Goal: Navigation & Orientation: Find specific page/section

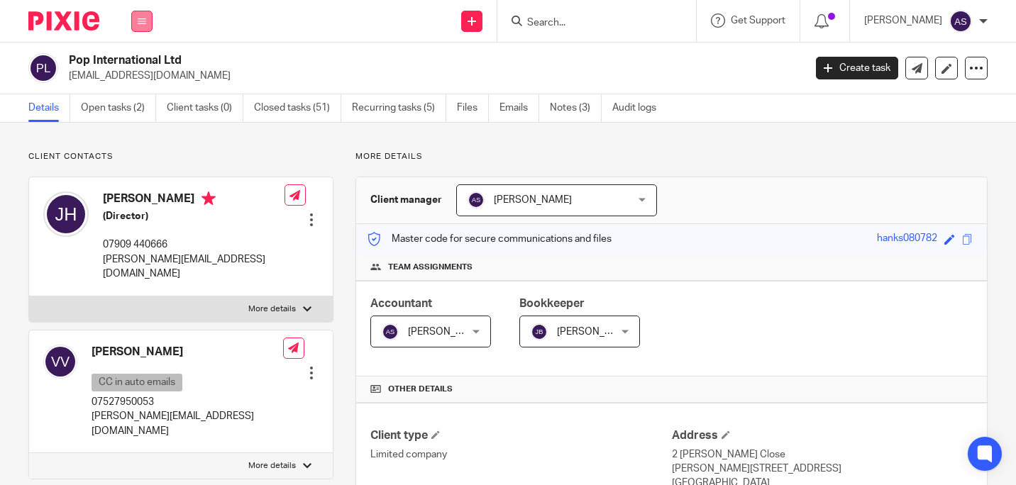
click at [135, 23] on button at bounding box center [141, 21] width 21 height 21
click at [144, 66] on link "Work" at bounding box center [134, 66] width 23 height 10
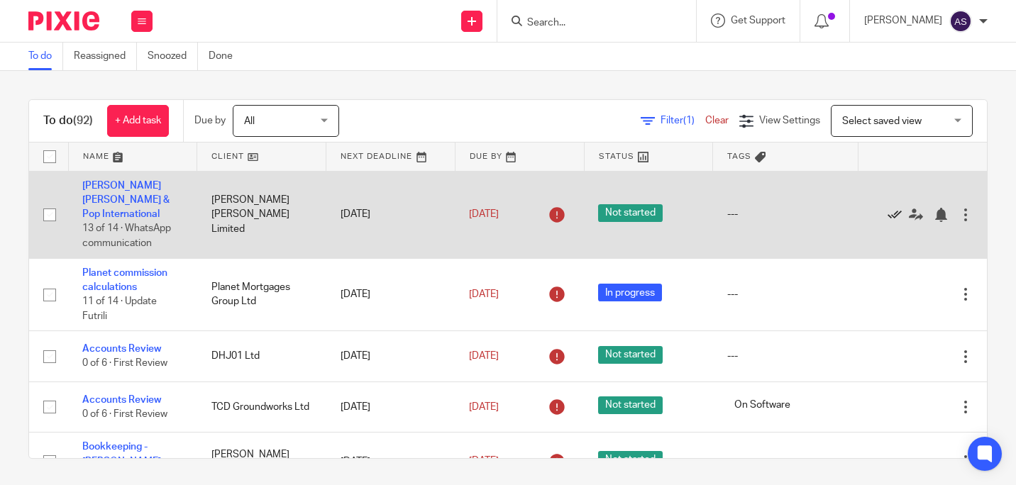
click at [887, 214] on icon at bounding box center [894, 215] width 14 height 14
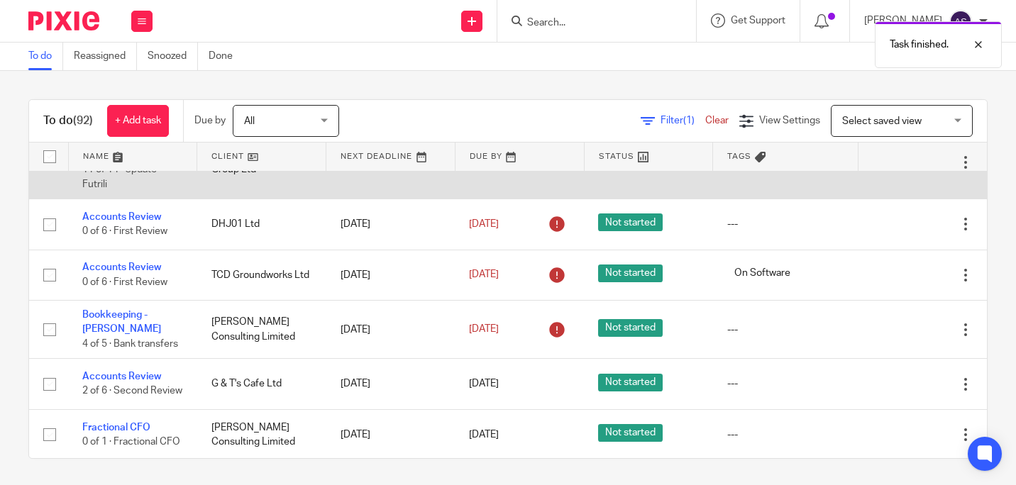
scroll to position [71, 0]
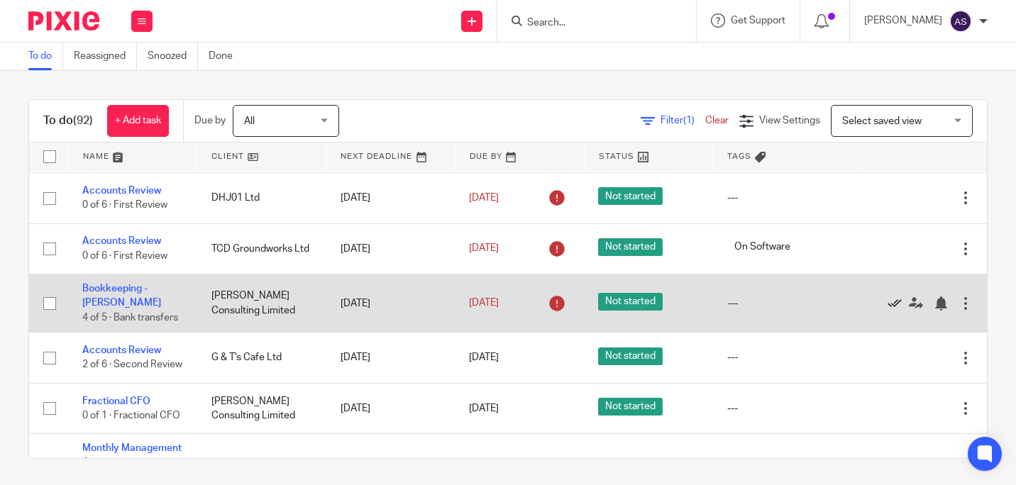
click at [887, 311] on icon at bounding box center [894, 304] width 14 height 14
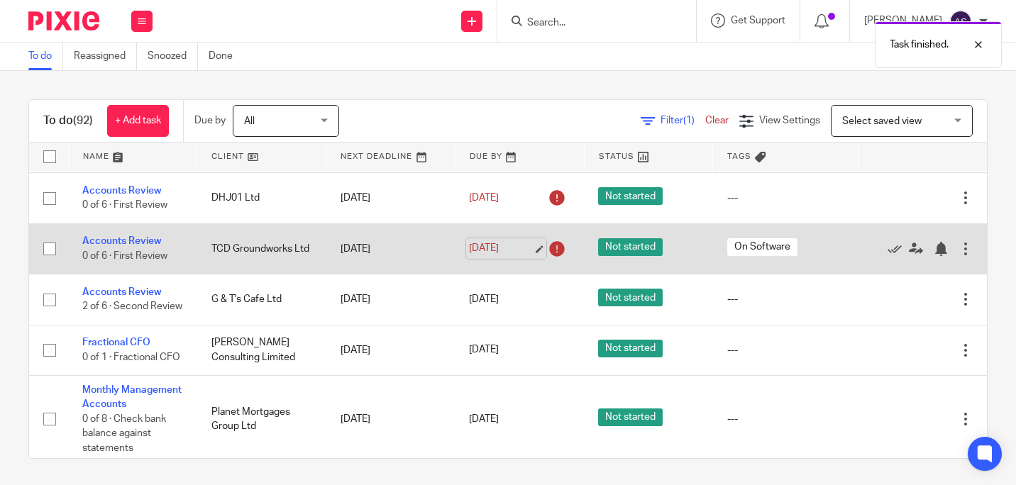
click at [524, 241] on link "14 Aug 2025" at bounding box center [501, 248] width 64 height 15
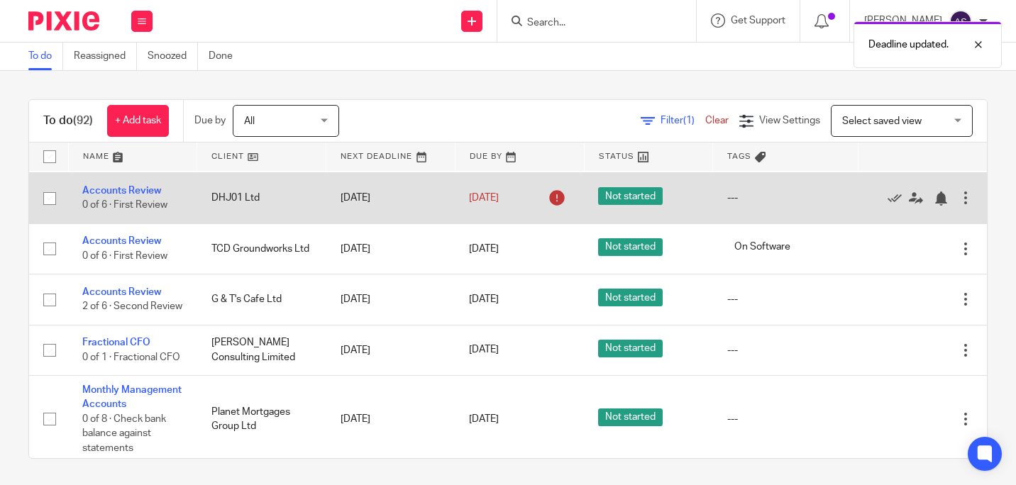
click at [528, 191] on link "14 Aug 2025" at bounding box center [501, 198] width 64 height 15
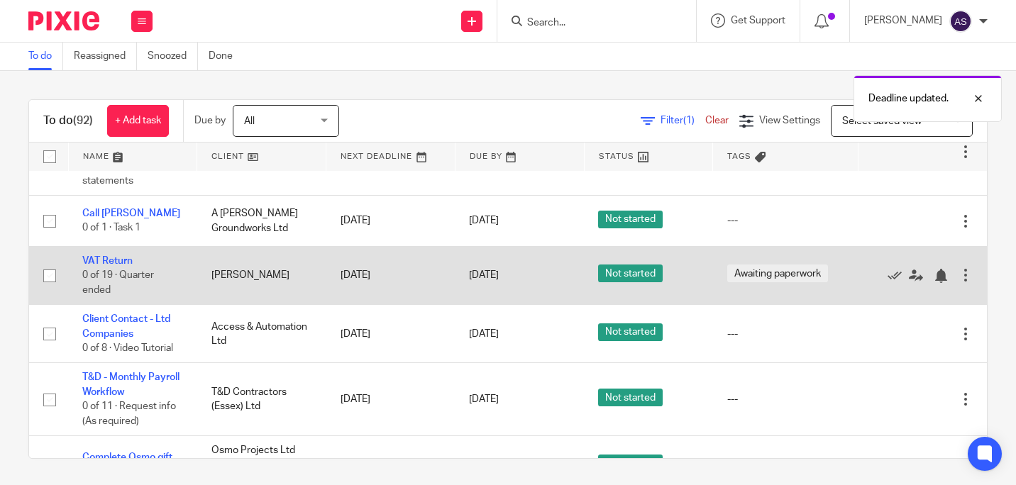
scroll to position [355, 0]
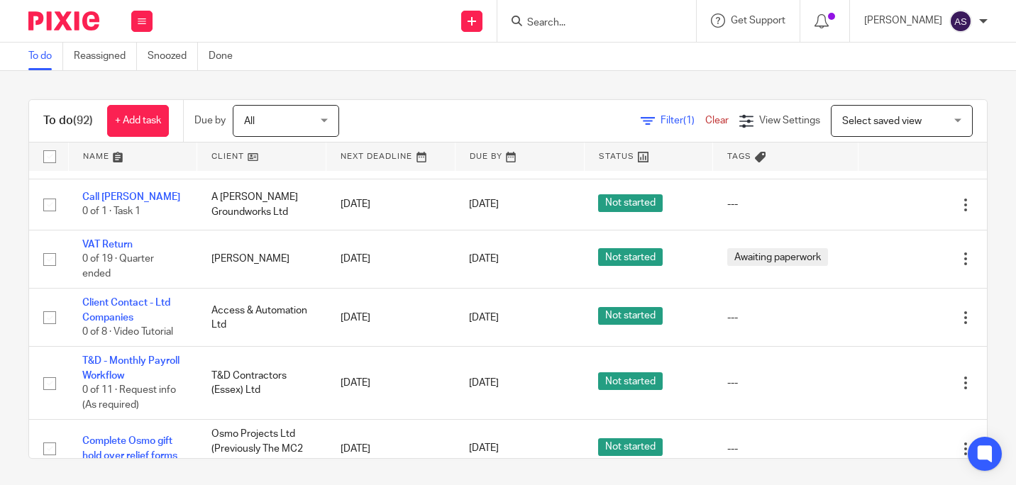
click at [562, 22] on input "Search" at bounding box center [590, 23] width 128 height 13
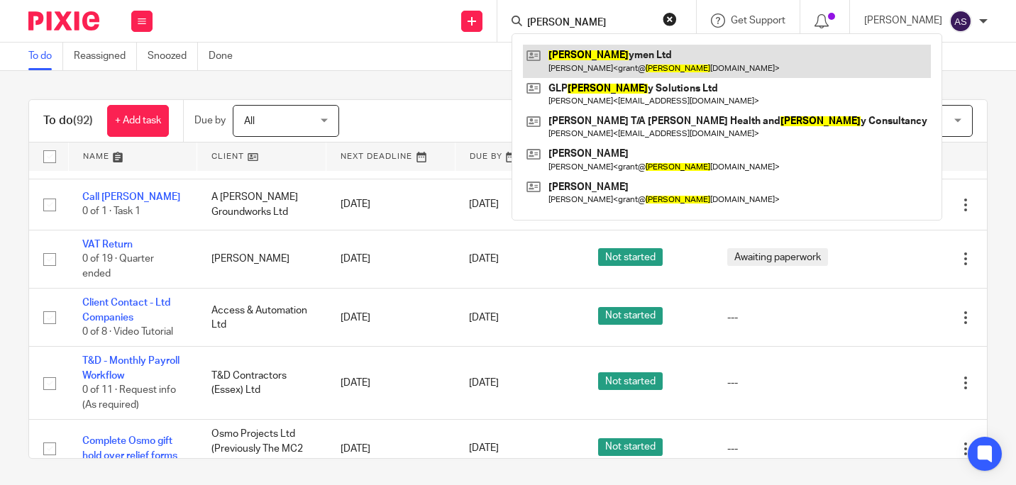
type input "safet"
click at [582, 49] on link at bounding box center [727, 61] width 408 height 33
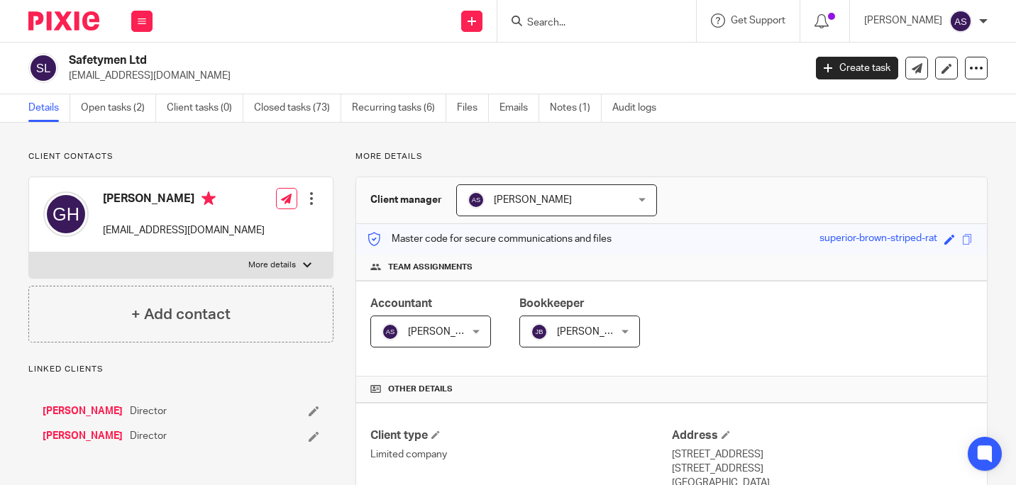
click at [85, 105] on link "Open tasks (2)" at bounding box center [118, 108] width 75 height 28
